Goal: Transaction & Acquisition: Subscribe to service/newsletter

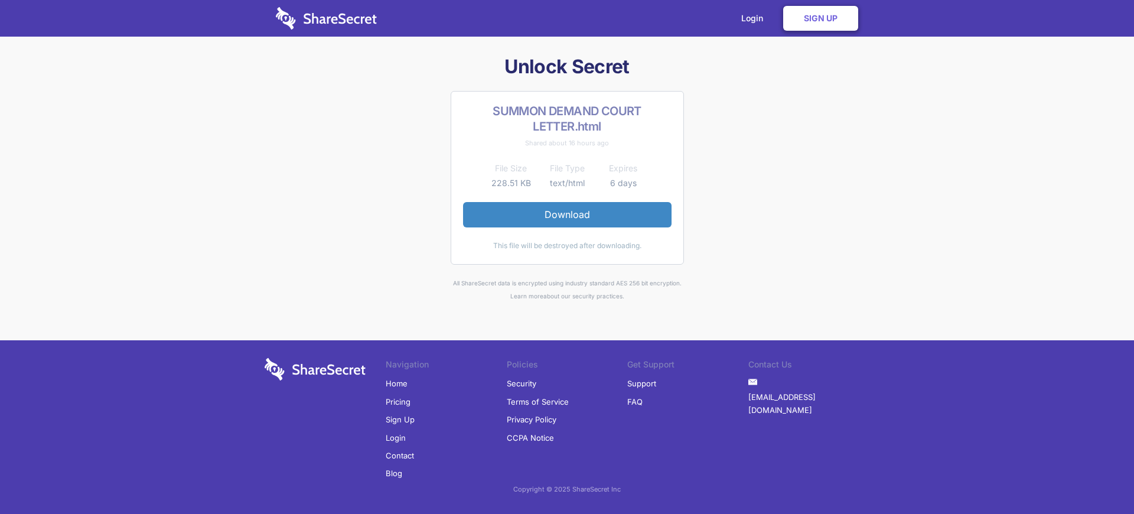
click at [399, 420] on link "Sign Up" at bounding box center [400, 420] width 29 height 18
click at [821, 18] on link "Sign Up" at bounding box center [820, 18] width 75 height 25
click at [756, 18] on link "Login" at bounding box center [755, 18] width 51 height 37
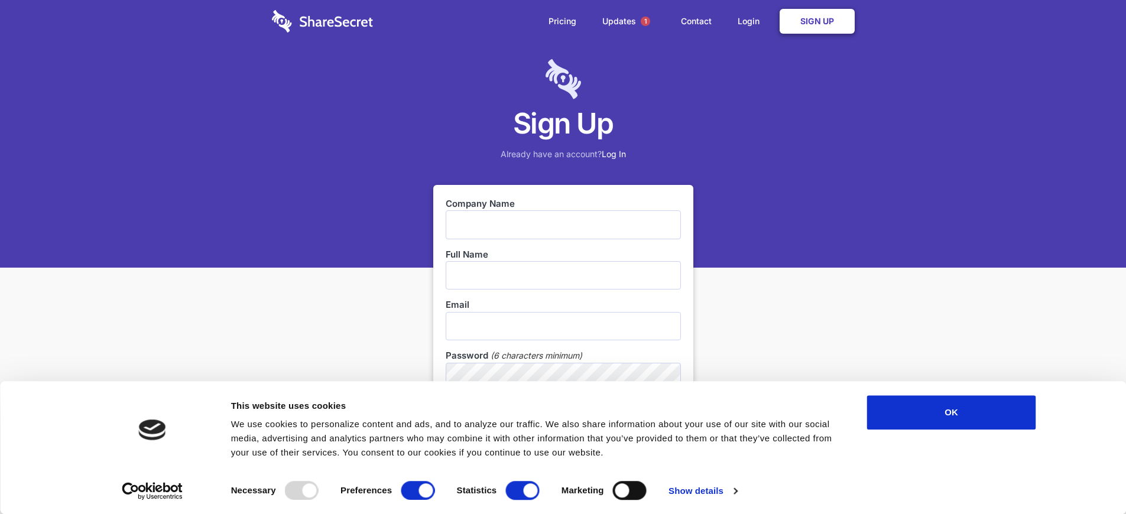
click at [816, 21] on link "Sign Up" at bounding box center [816, 21] width 75 height 25
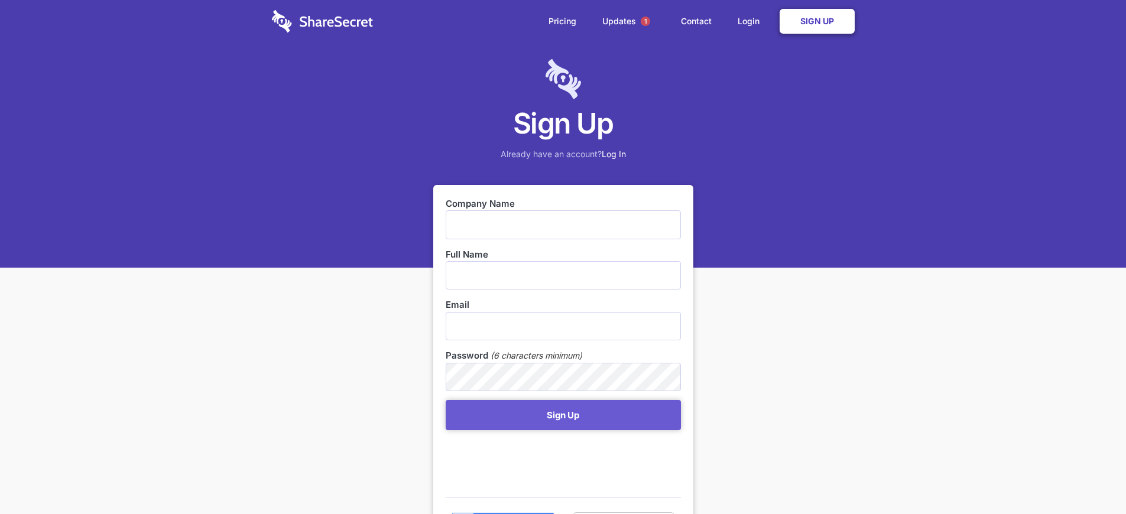
click at [816, 21] on link "Sign Up" at bounding box center [816, 21] width 75 height 25
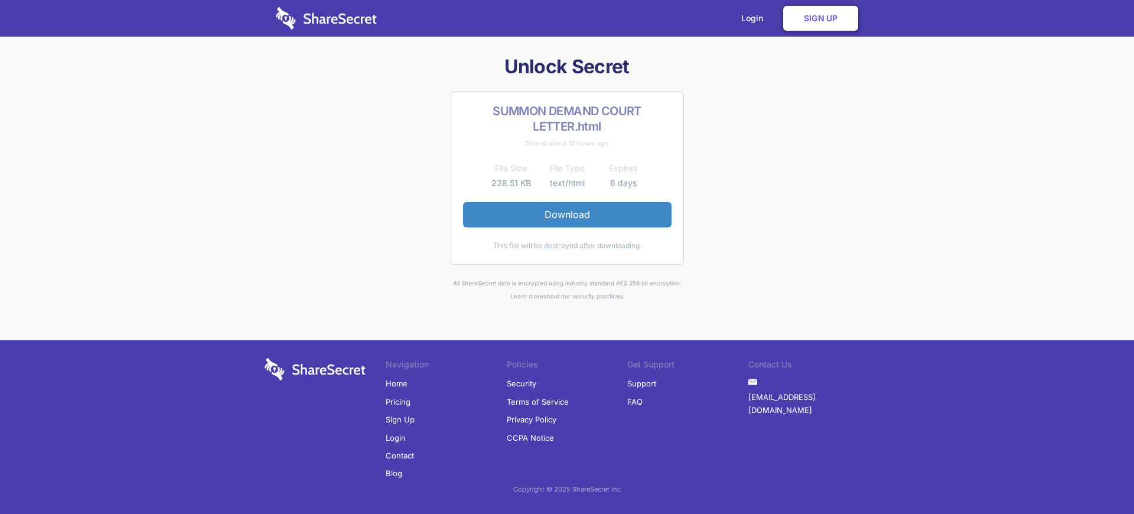
click at [399, 420] on link "Sign Up" at bounding box center [400, 420] width 29 height 18
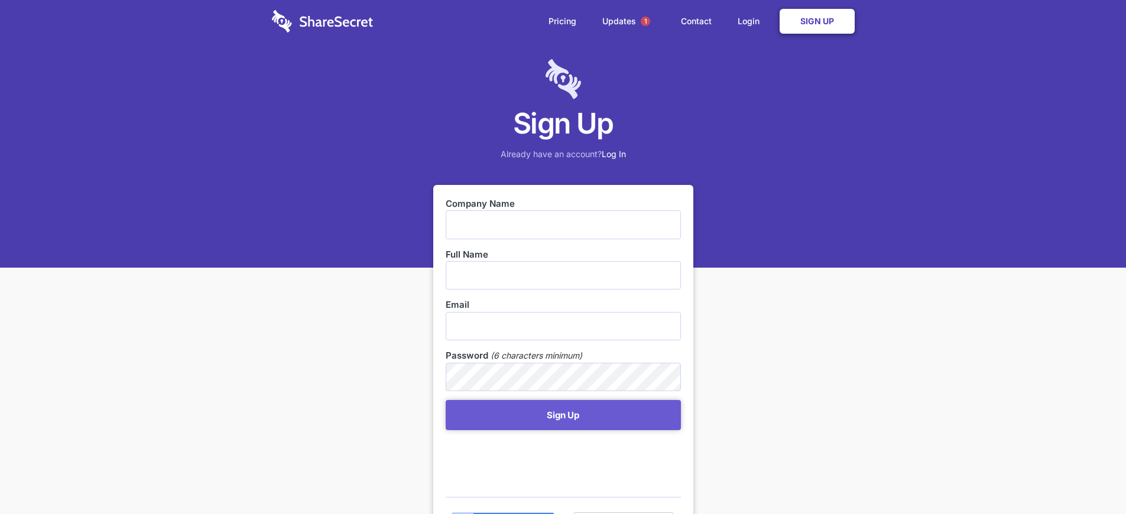
click at [816, 21] on link "Sign Up" at bounding box center [816, 21] width 75 height 25
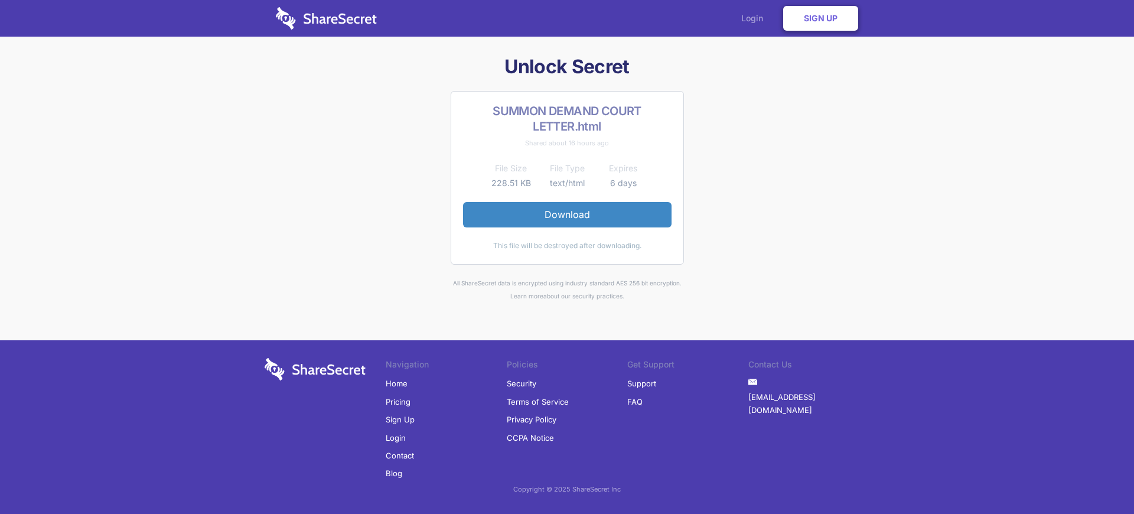
click at [756, 18] on link "Login" at bounding box center [755, 18] width 51 height 37
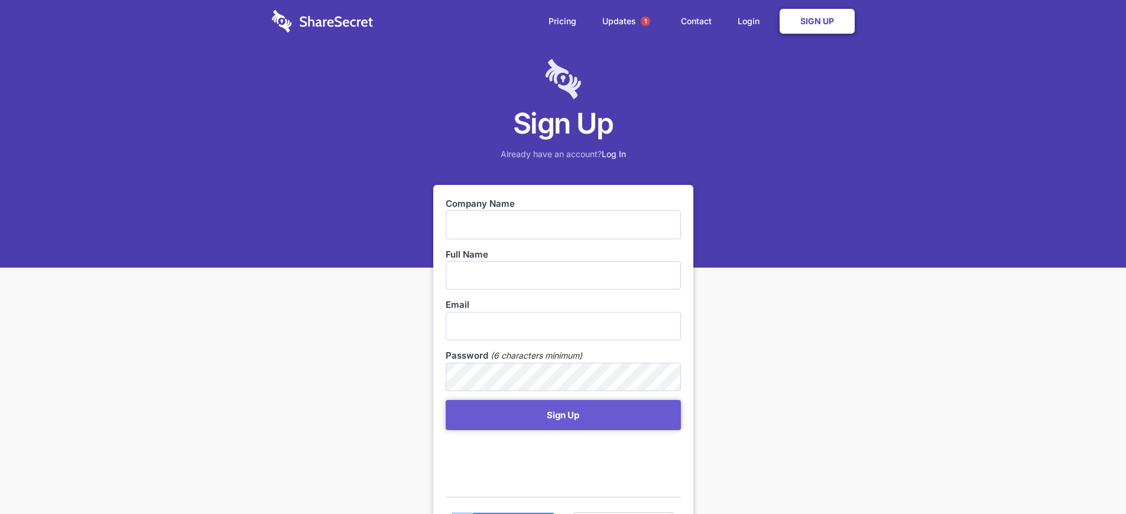
click at [816, 21] on link "Sign Up" at bounding box center [816, 21] width 75 height 25
click at [562, 123] on h1 "Sign Up" at bounding box center [563, 123] width 1126 height 37
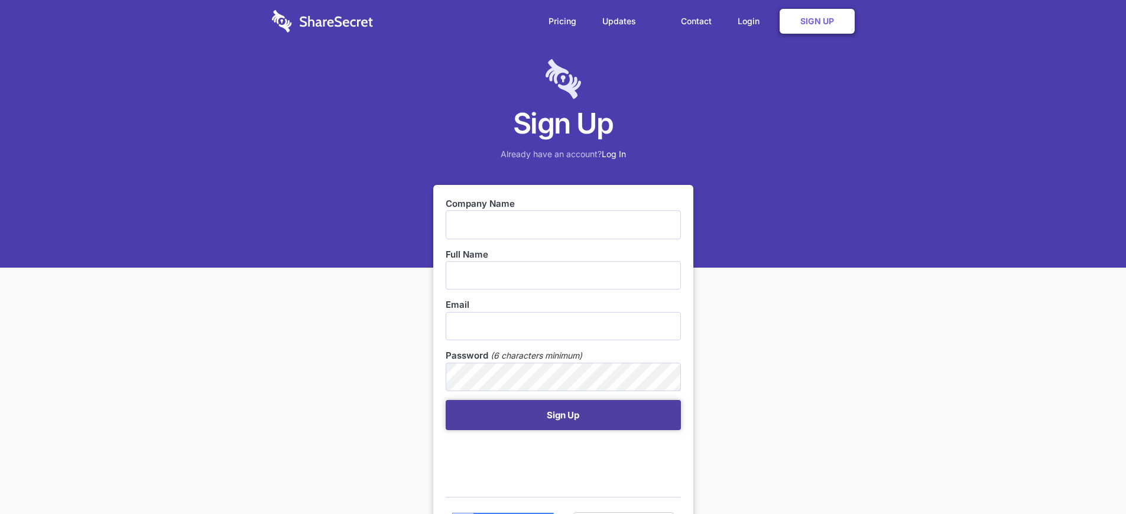
click at [562, 415] on button "Sign Up" at bounding box center [563, 415] width 235 height 30
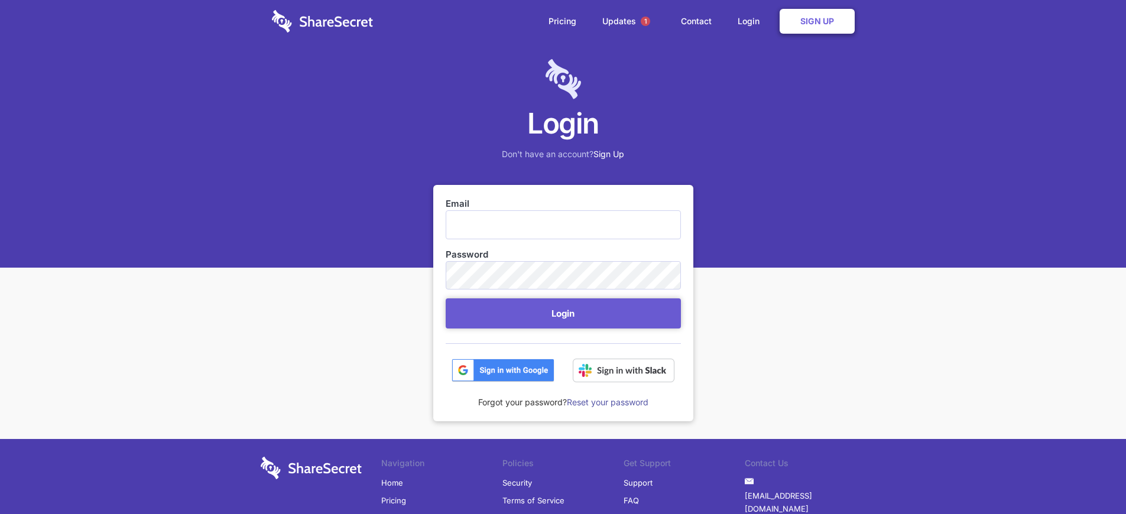
click at [607, 154] on link "Sign Up" at bounding box center [608, 154] width 31 height 10
